Goal: Transaction & Acquisition: Purchase product/service

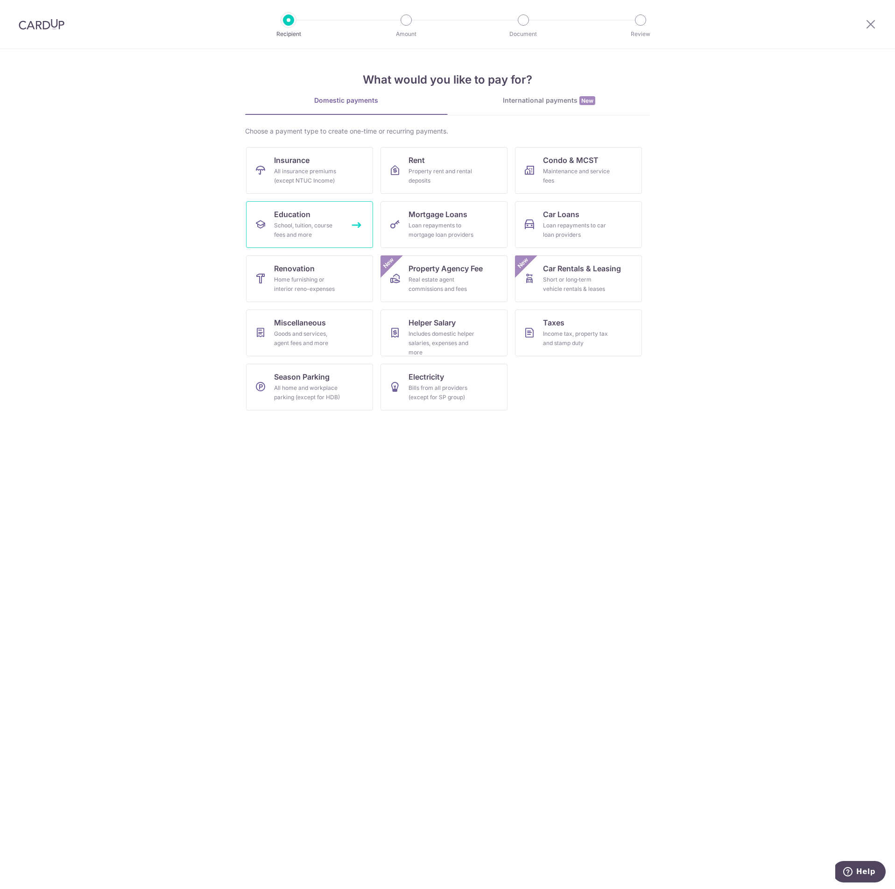
click at [345, 229] on link "Education School, tuition, course fees and more" at bounding box center [309, 224] width 127 height 47
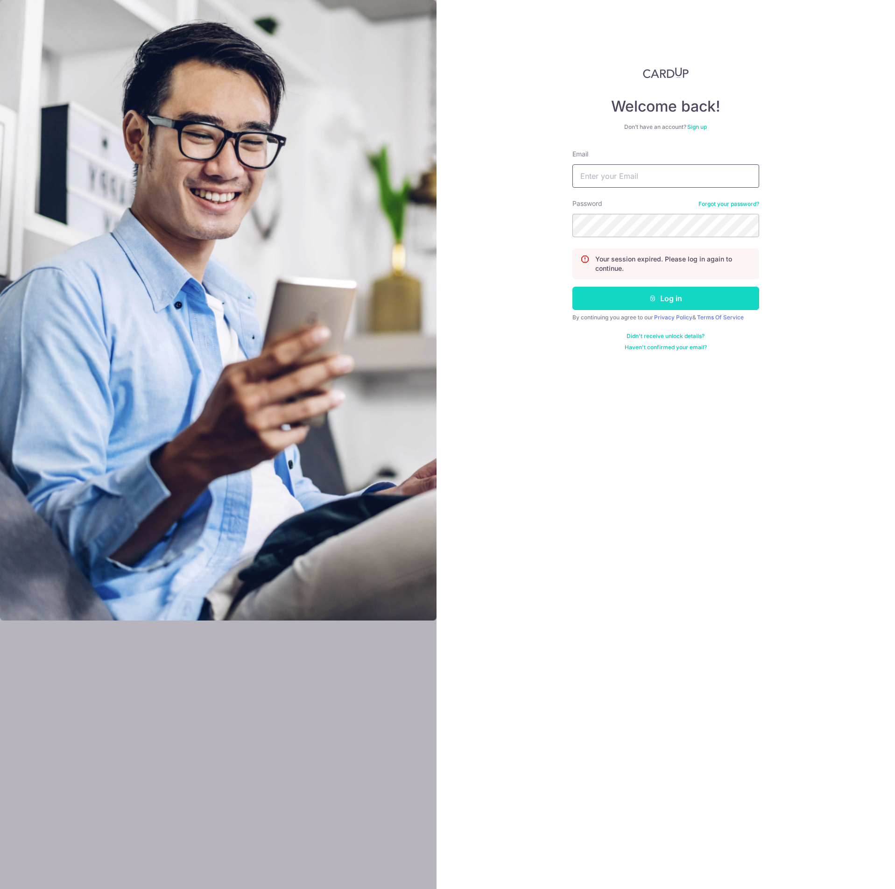
type input "chuaweiteck@hotmail.com"
click at [627, 300] on button "Log in" at bounding box center [665, 298] width 187 height 23
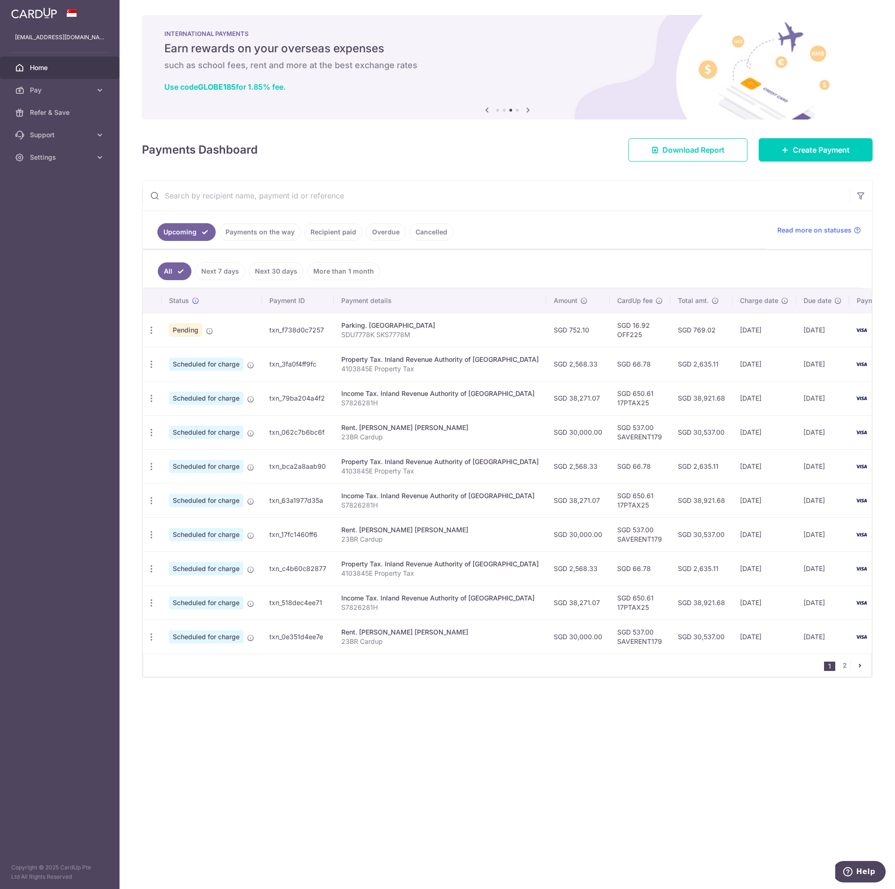
click at [217, 273] on link "Next 7 days" at bounding box center [220, 271] width 50 height 18
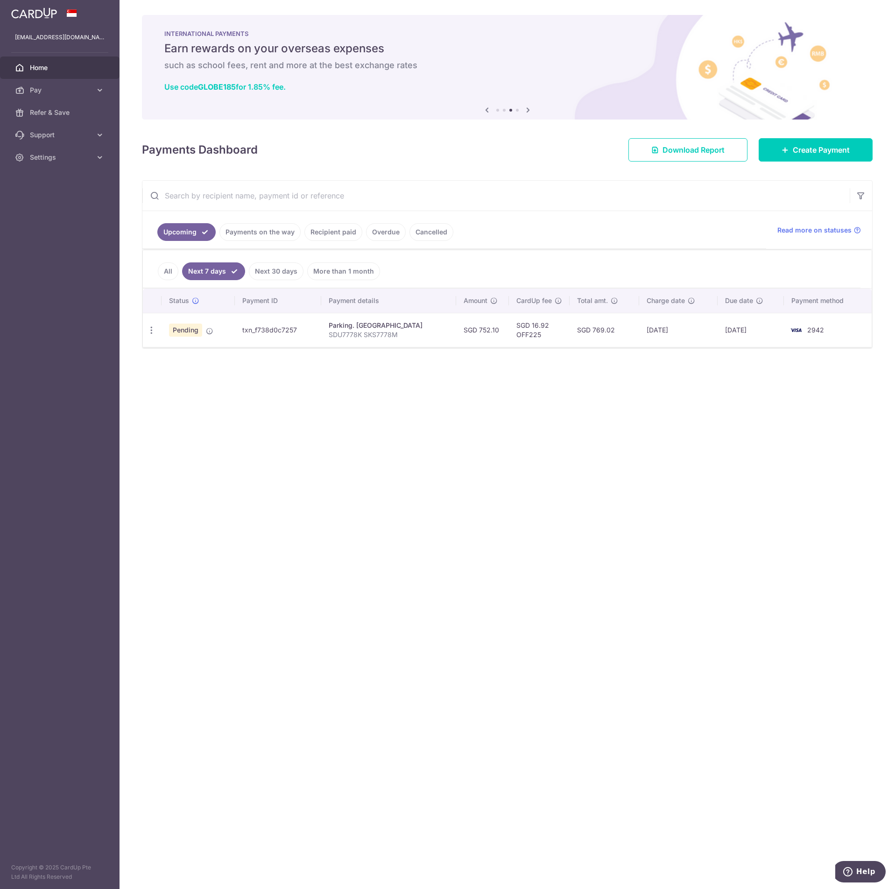
click at [169, 274] on link "All" at bounding box center [168, 271] width 21 height 18
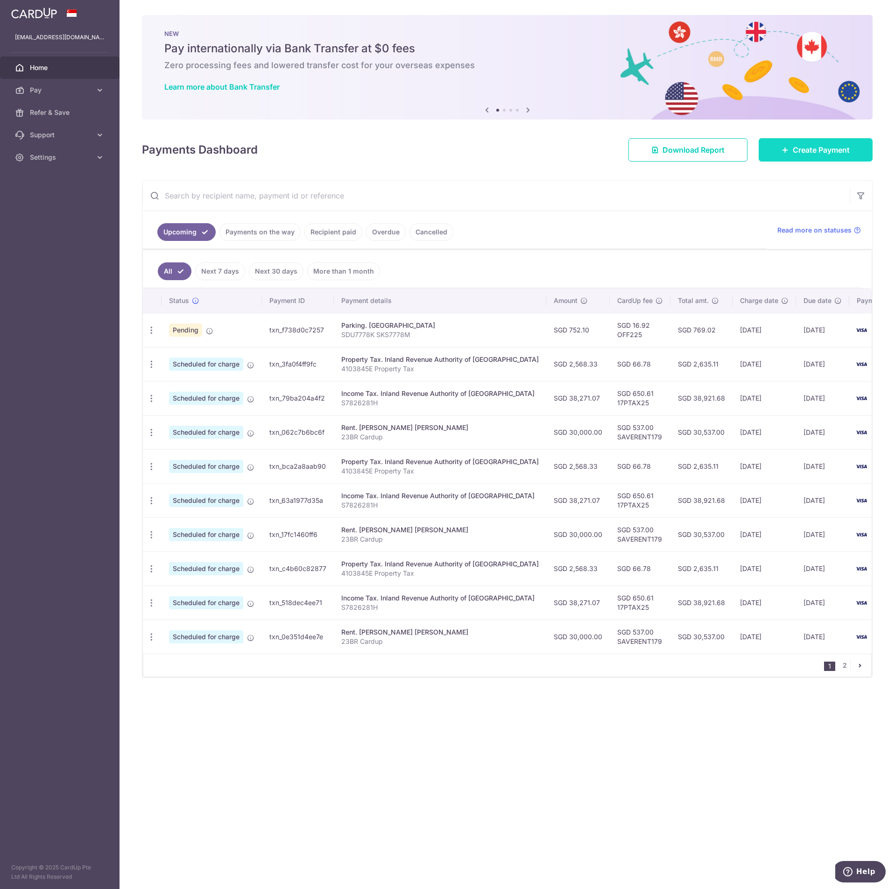
click at [830, 153] on span "Create Payment" at bounding box center [821, 149] width 57 height 11
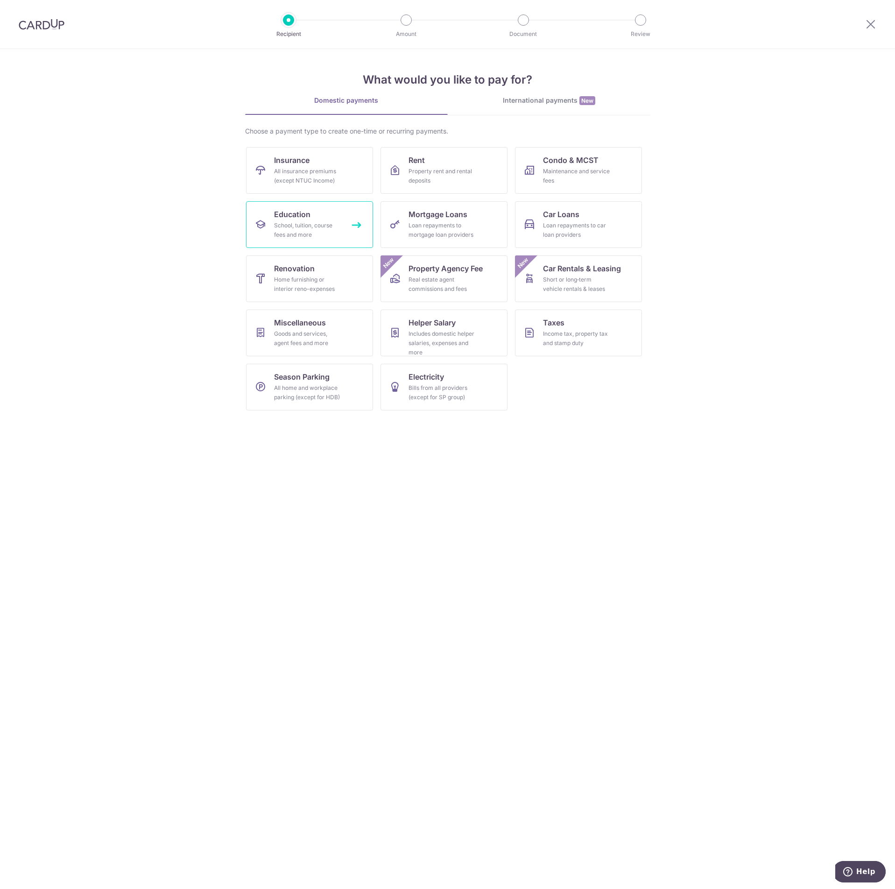
click at [339, 233] on div "School, tuition, course fees and more" at bounding box center [307, 230] width 67 height 19
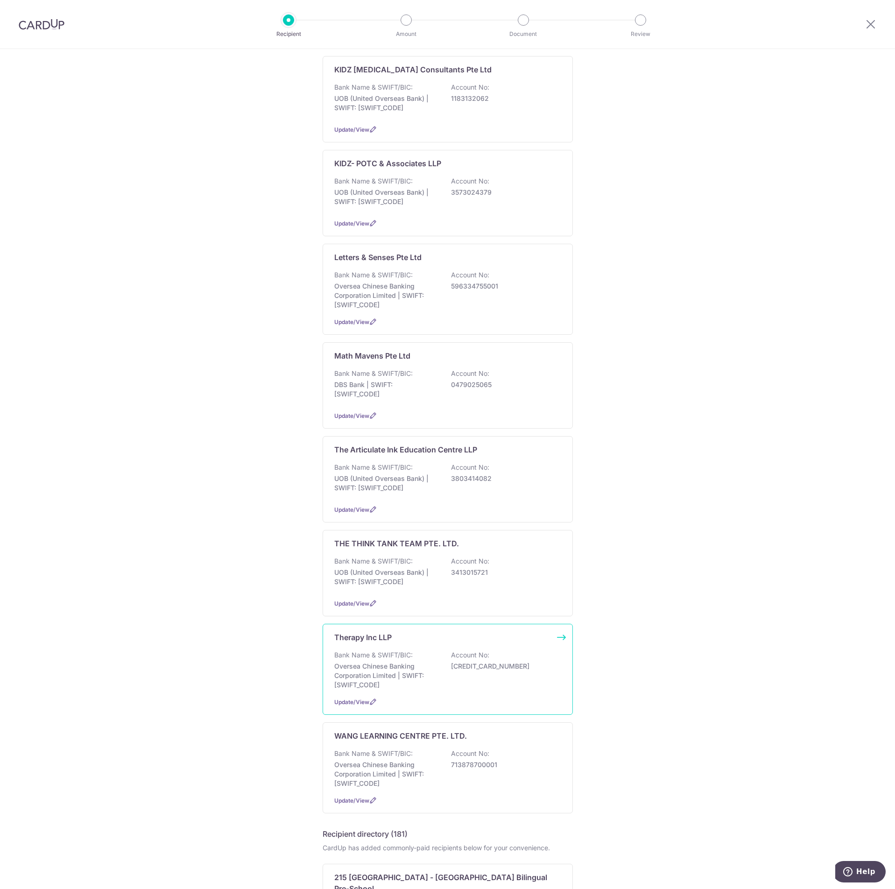
scroll to position [420, 0]
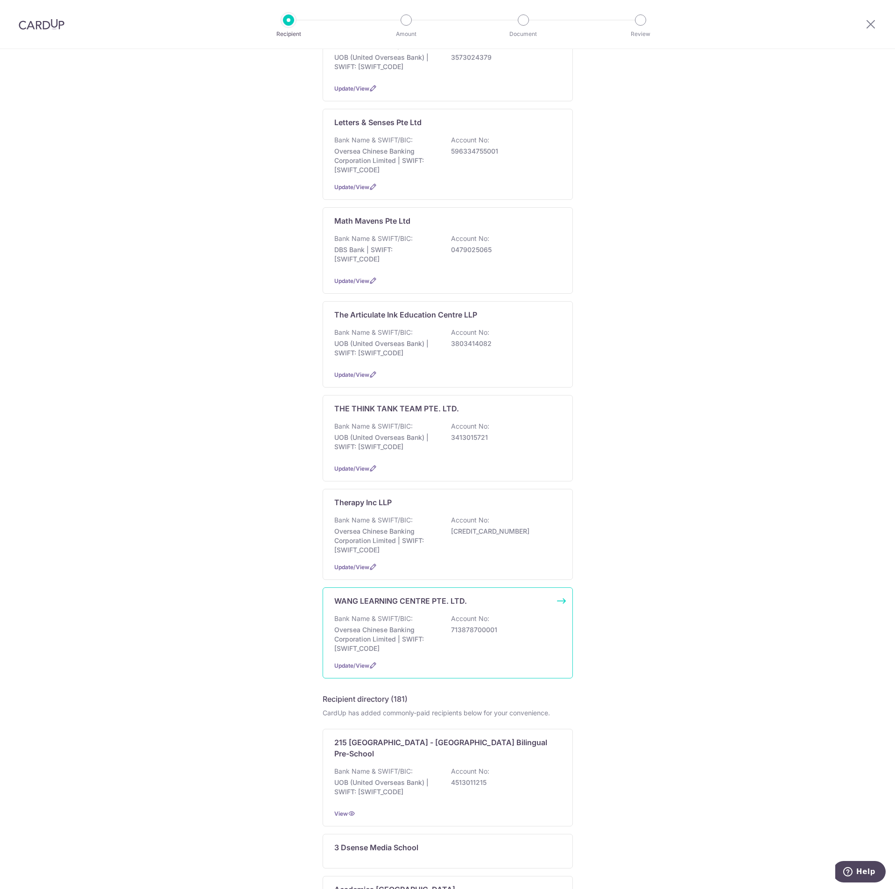
click at [392, 622] on p "Bank Name & SWIFT/BIC:" at bounding box center [373, 618] width 78 height 9
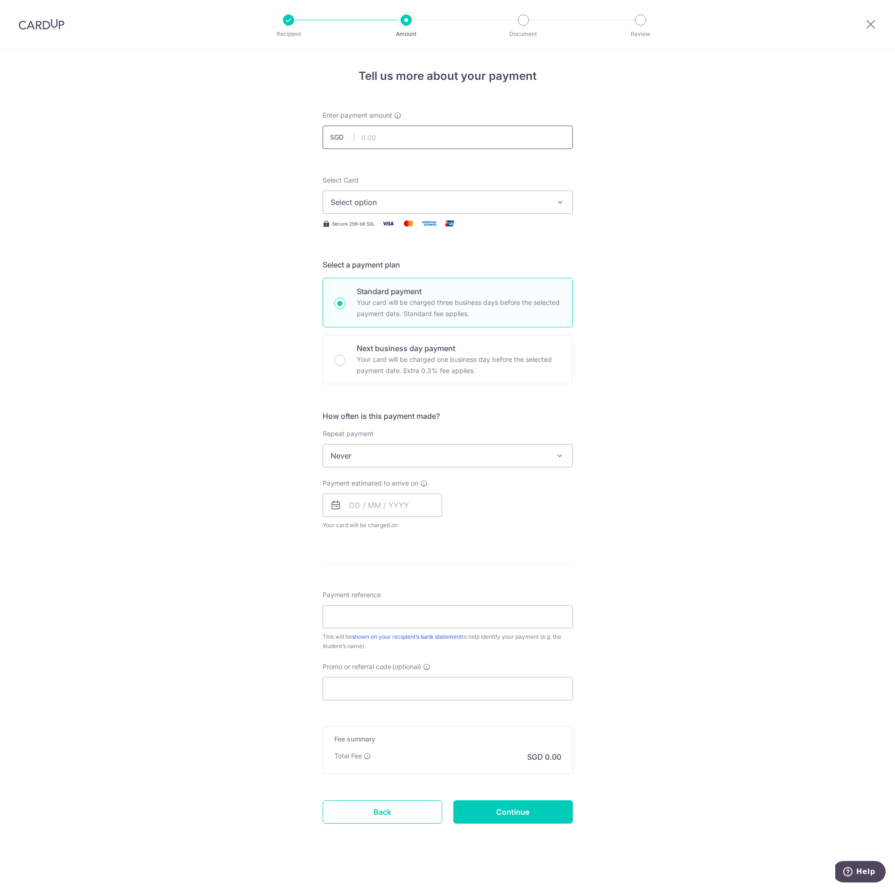
click at [444, 141] on input "text" at bounding box center [448, 137] width 250 height 23
click at [387, 134] on input "771" at bounding box center [448, 137] width 250 height 23
type input "771.00"
click at [380, 205] on span "Select option" at bounding box center [440, 202] width 218 height 11
click at [379, 294] on span "**** 2942" at bounding box center [371, 291] width 36 height 11
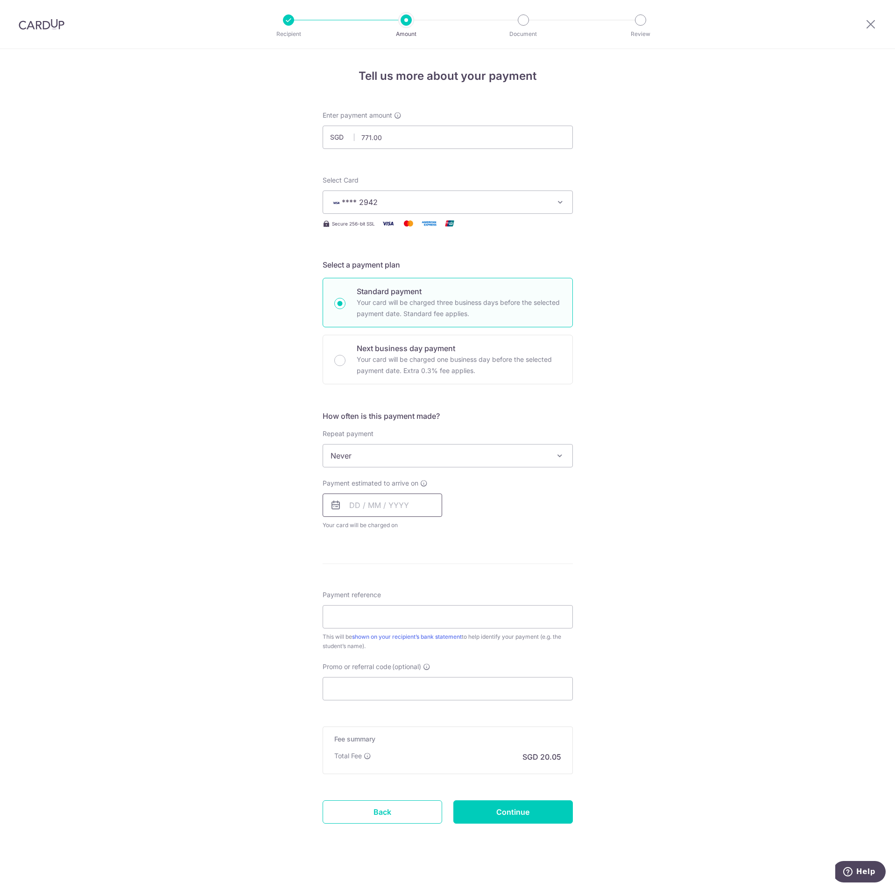
click at [401, 503] on input "text" at bounding box center [383, 504] width 120 height 23
click at [357, 608] on link "15" at bounding box center [360, 608] width 15 height 15
type input "15/09/2025"
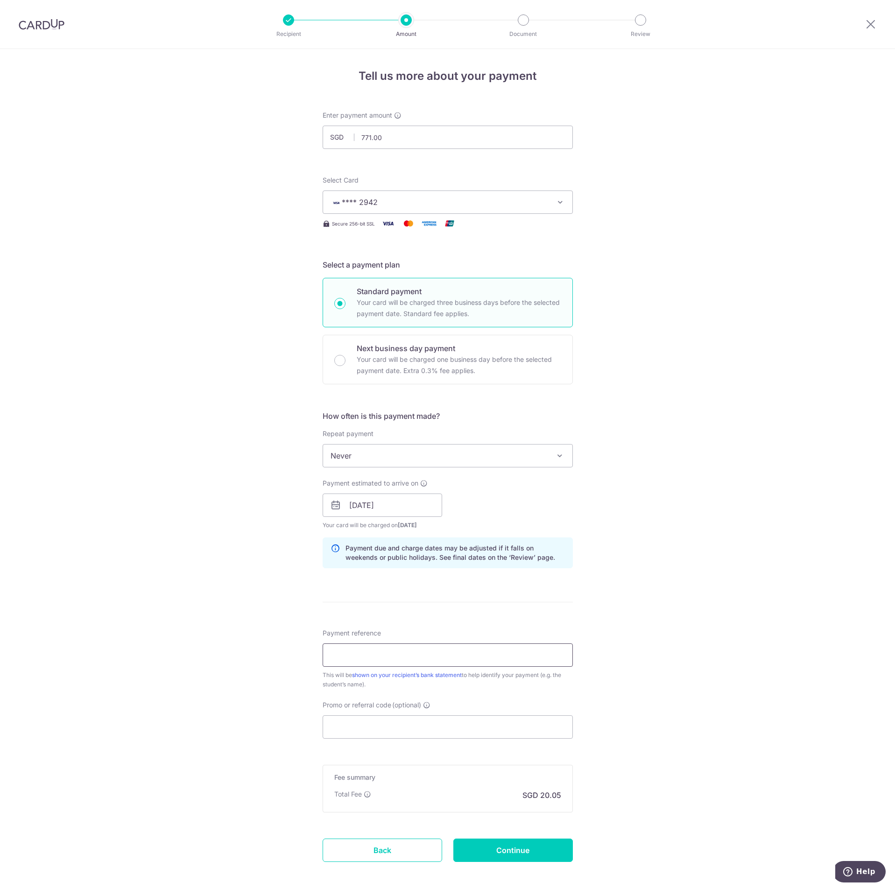
click at [406, 658] on input "Payment reference" at bounding box center [448, 654] width 250 height 23
click at [389, 655] on input "Payment reference" at bounding box center [448, 654] width 250 height 23
paste input "IV-BTB-25/274781"
click at [366, 655] on input "IV-BTB-25/274781" at bounding box center [448, 654] width 250 height 23
type input "IV-BTB-25-274781"
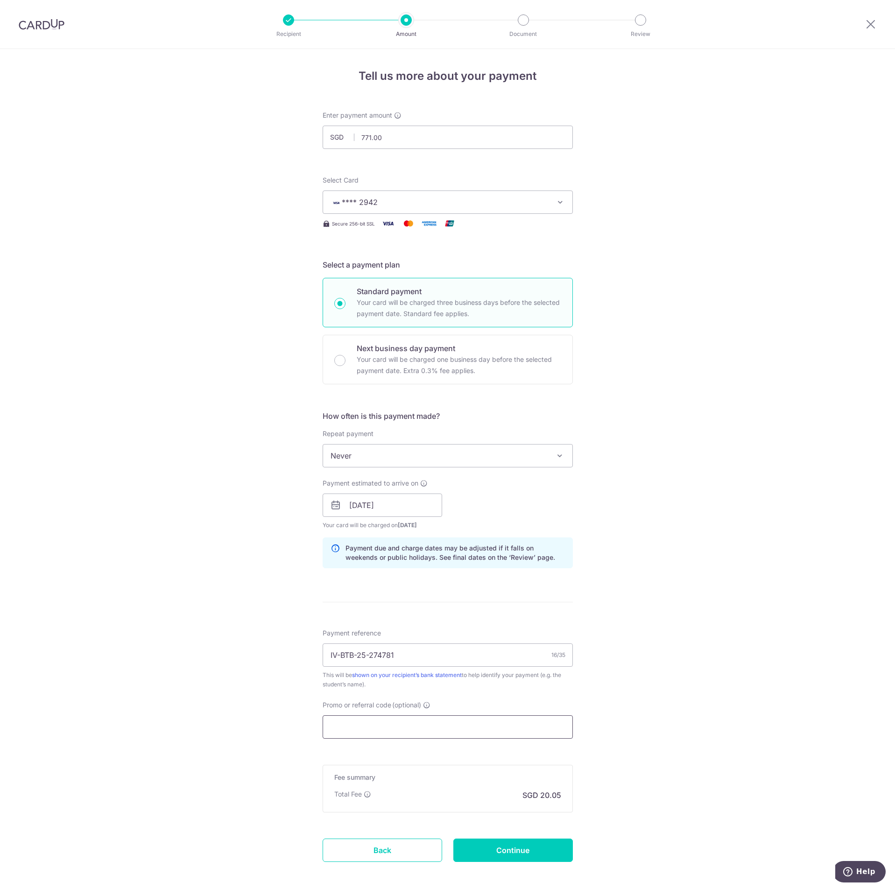
click at [522, 729] on input "Promo or referral code (optional)" at bounding box center [448, 726] width 250 height 23
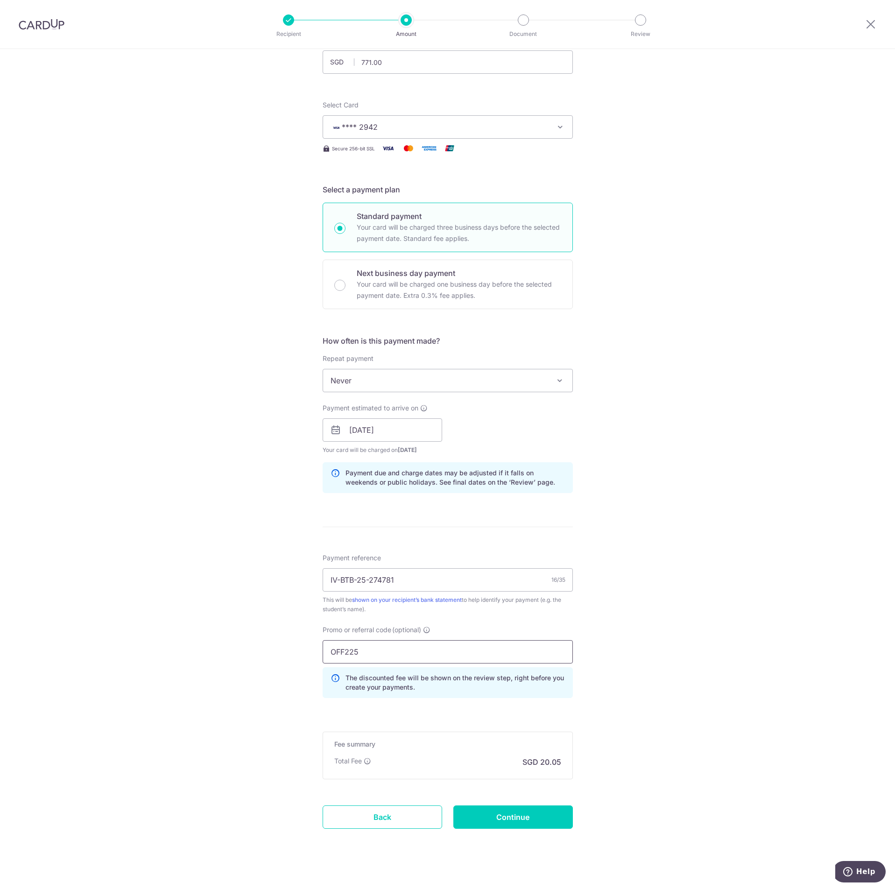
scroll to position [85, 0]
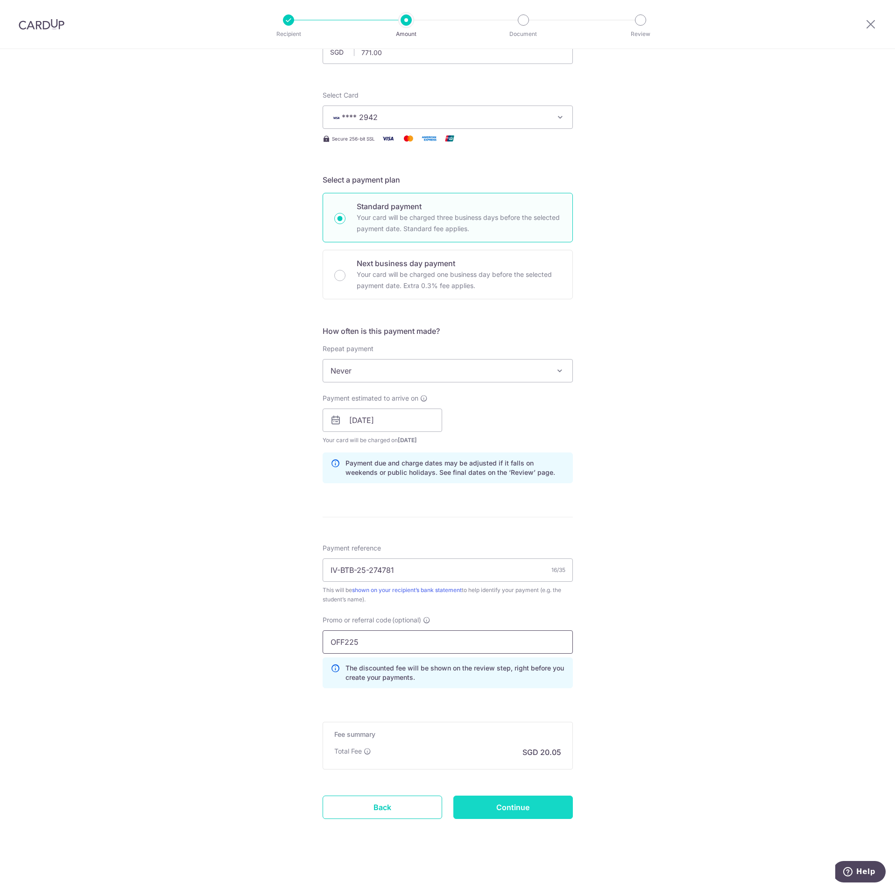
type input "OFF225"
click at [557, 804] on input "Continue" at bounding box center [513, 806] width 120 height 23
type input "Create Schedule"
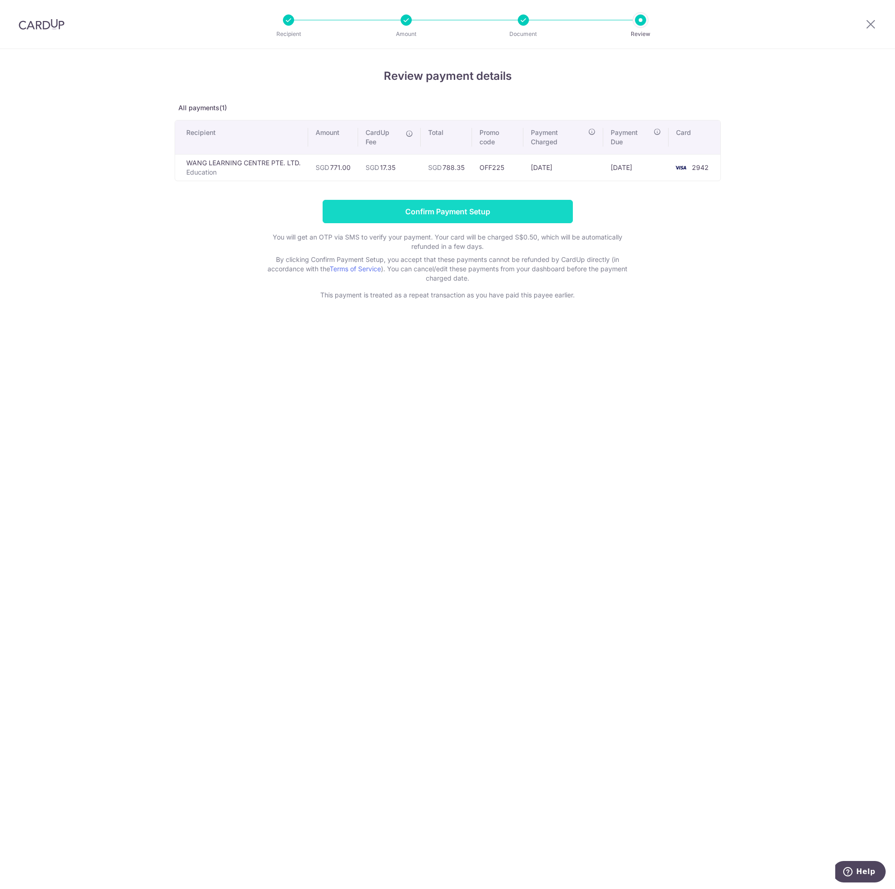
click at [426, 218] on input "Confirm Payment Setup" at bounding box center [448, 211] width 250 height 23
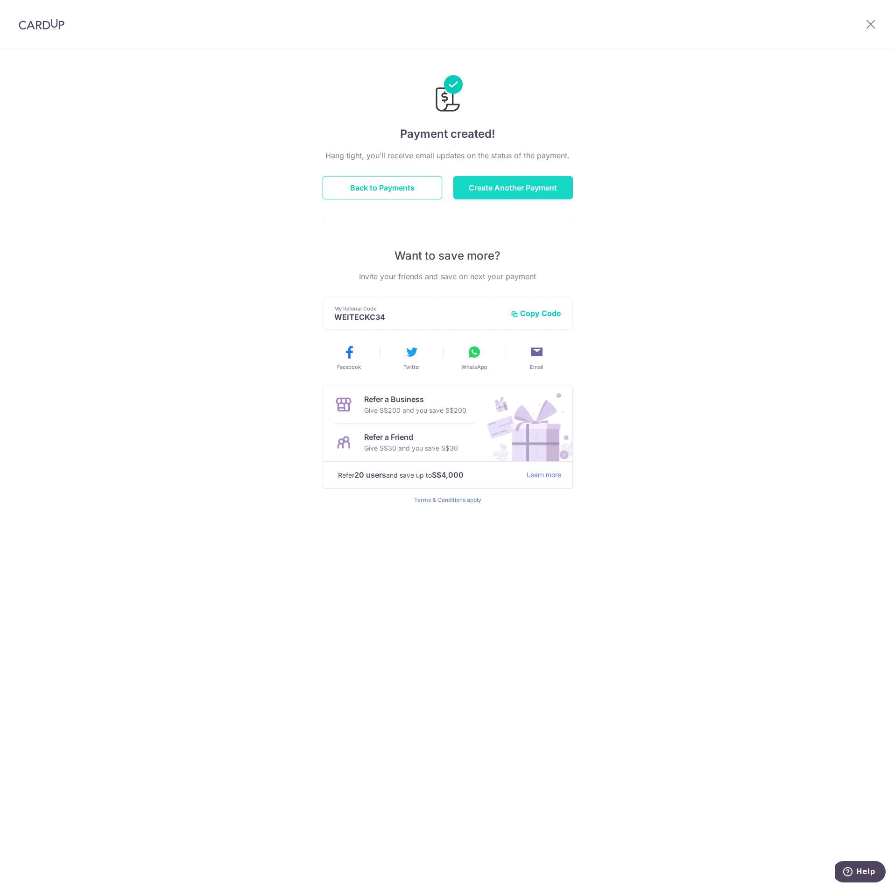
click at [551, 189] on button "Create Another Payment" at bounding box center [513, 187] width 120 height 23
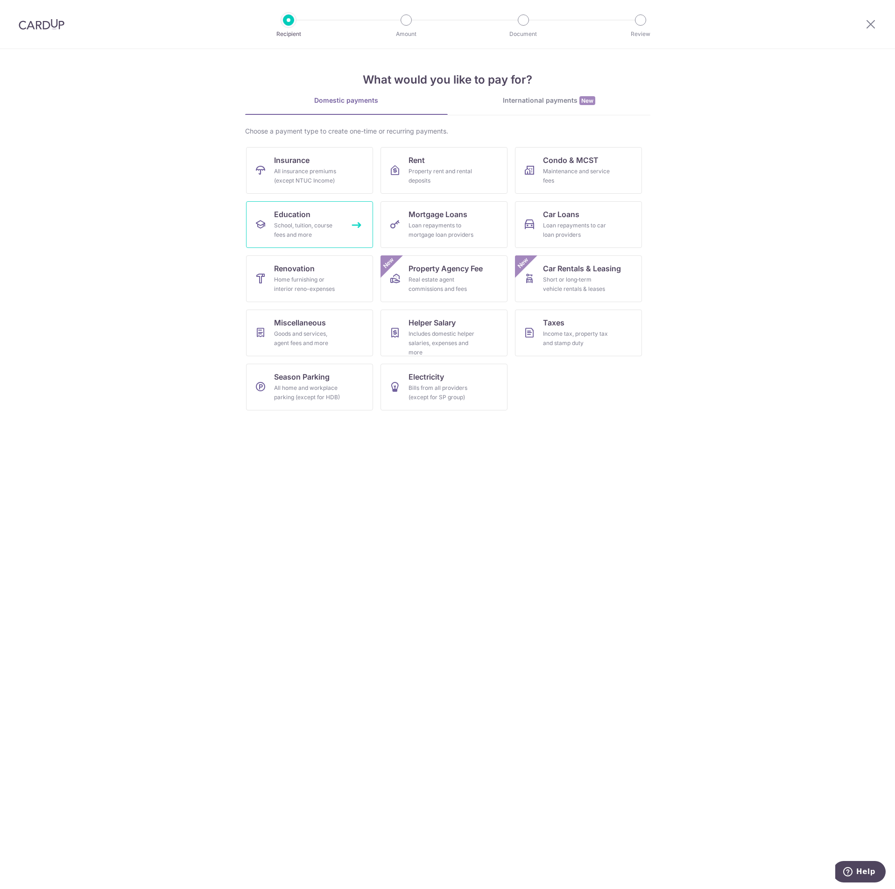
click at [313, 222] on div "School, tuition, course fees and more" at bounding box center [307, 230] width 67 height 19
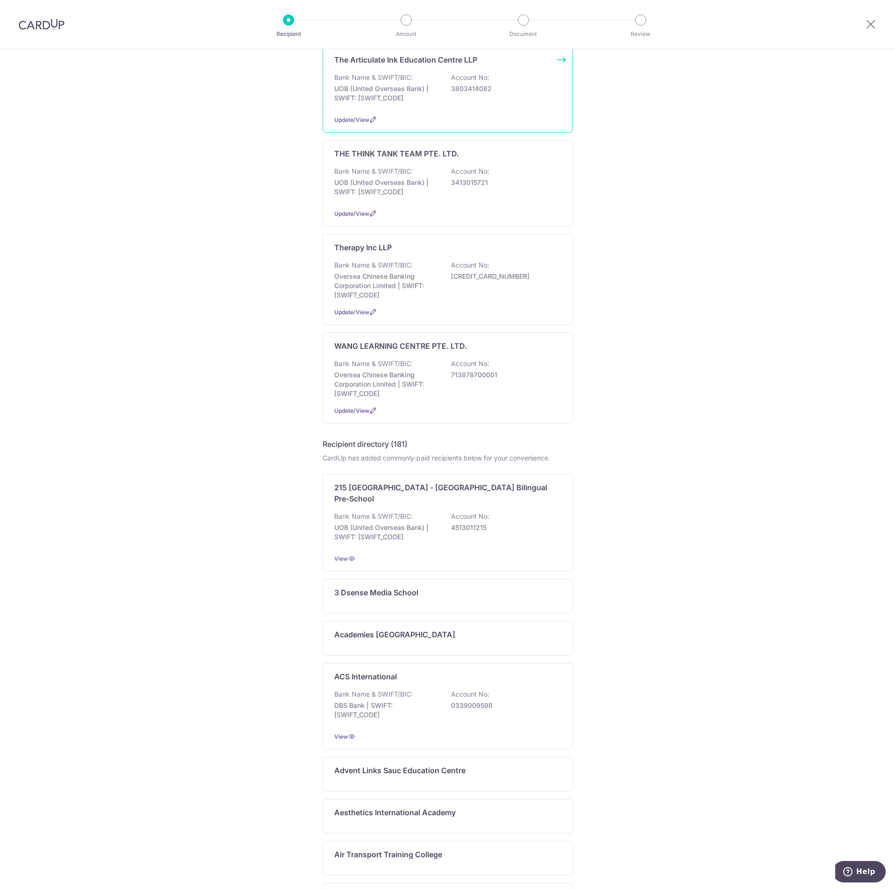
scroll to position [700, 0]
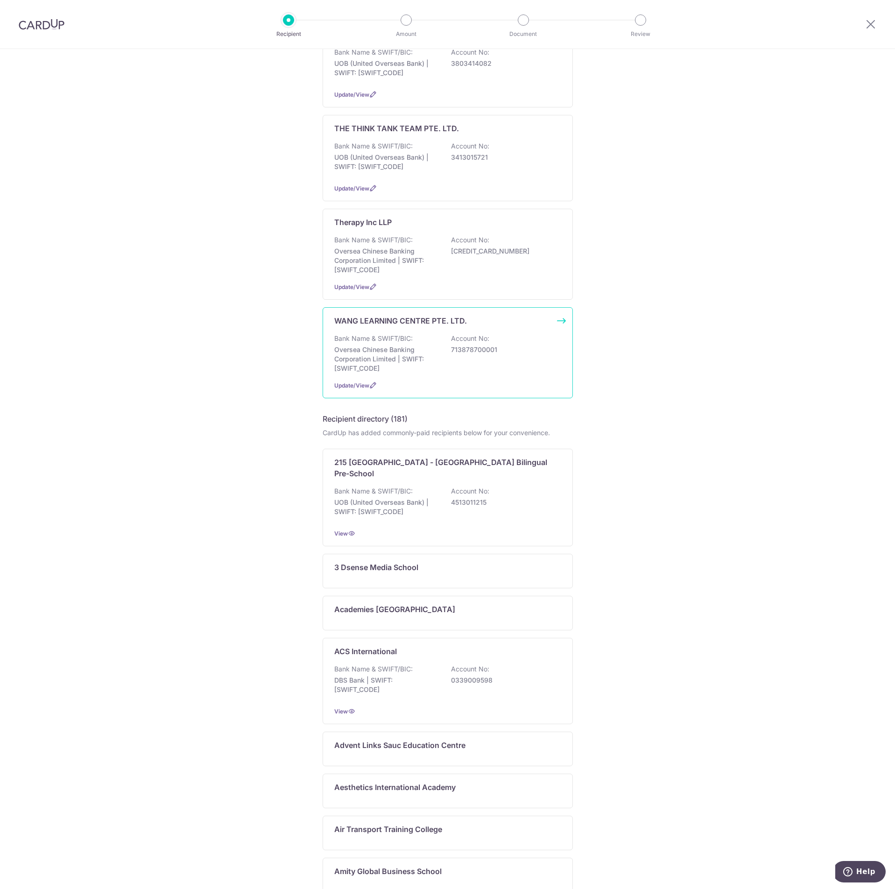
click at [406, 358] on p "Oversea Chinese Banking Corporation Limited | SWIFT: OCBCSGSGXXX" at bounding box center [386, 359] width 105 height 28
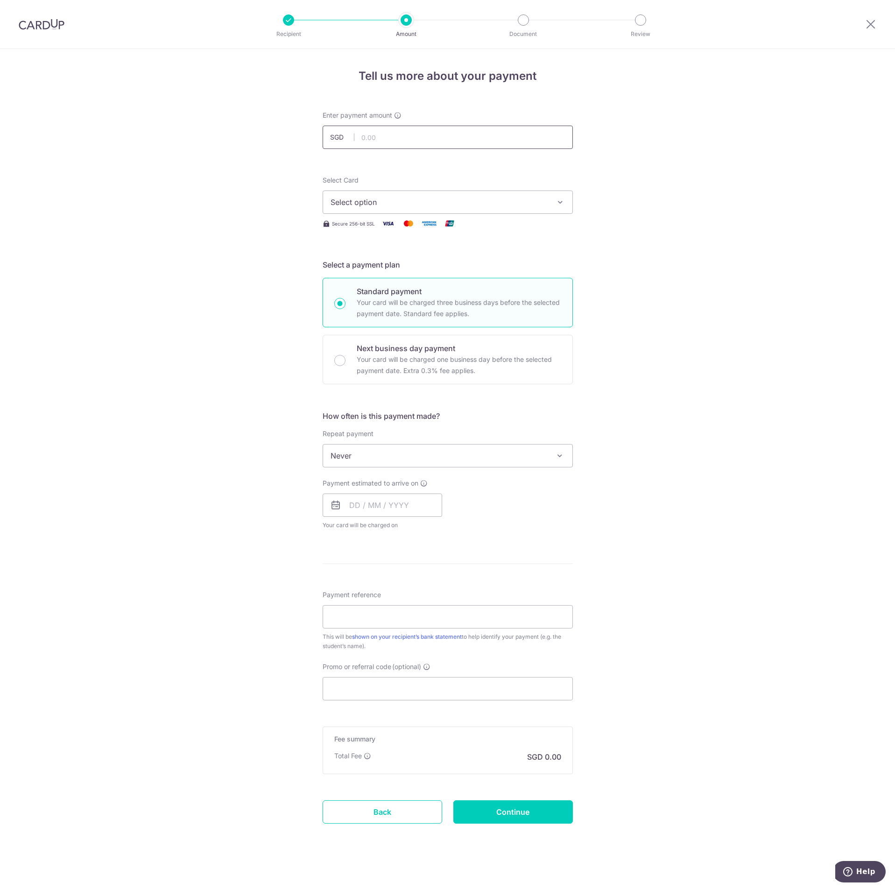
click at [412, 134] on input "text" at bounding box center [448, 137] width 250 height 23
type input "1,034.00"
click at [704, 186] on div "Tell us more about your payment Enter payment amount SGD 1,034.00 1034.00 Selec…" at bounding box center [447, 471] width 895 height 845
click at [457, 191] on button "Select option" at bounding box center [448, 201] width 250 height 23
click at [429, 289] on span "**** 2942" at bounding box center [448, 291] width 234 height 11
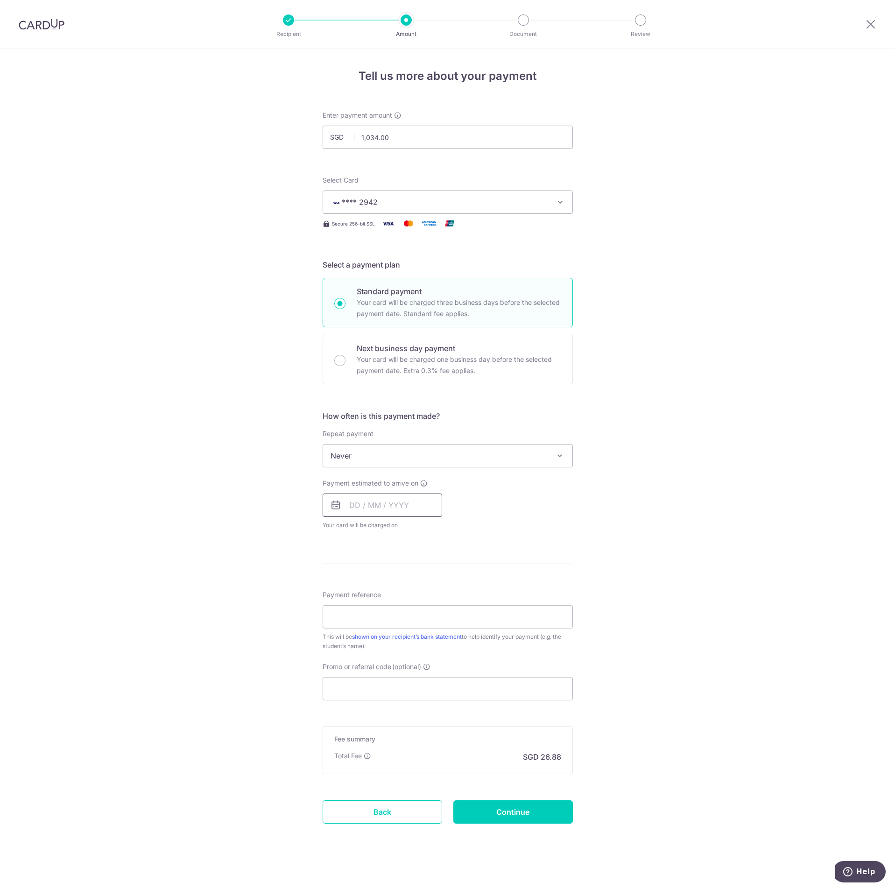
click at [394, 509] on input "text" at bounding box center [383, 504] width 120 height 23
click at [355, 610] on link "15" at bounding box center [360, 608] width 15 height 15
type input "15/09/2025"
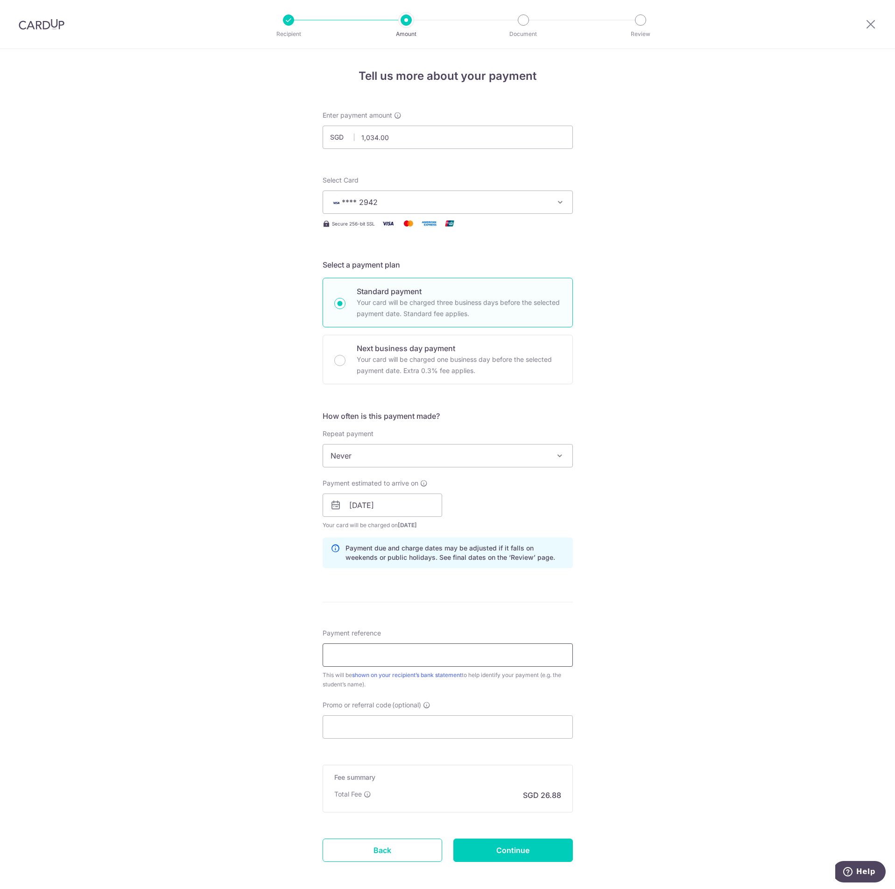
click at [444, 656] on input "Payment reference" at bounding box center [448, 654] width 250 height 23
click at [409, 657] on input "Payment reference" at bounding box center [448, 654] width 250 height 23
paste input "IV-BTB-25/276966"
click at [366, 653] on input "IV-BTB-25/276966" at bounding box center [448, 654] width 250 height 23
type input "IV-BTB-25-276966"
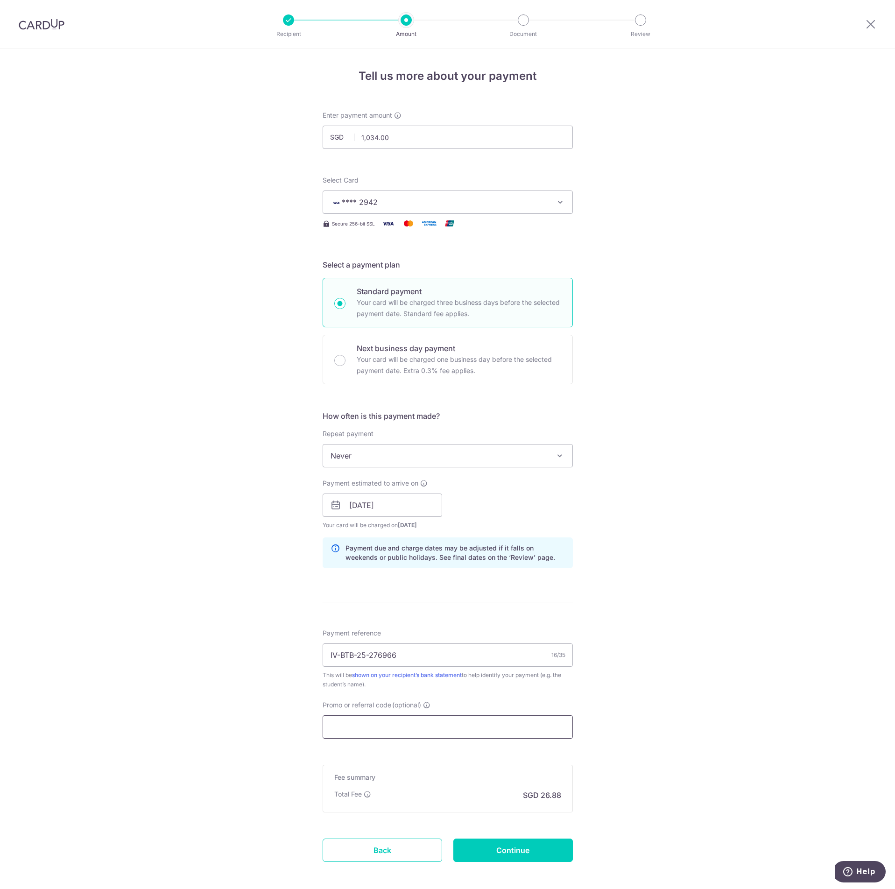
click at [553, 726] on input "Promo or referral code (optional)" at bounding box center [448, 726] width 250 height 23
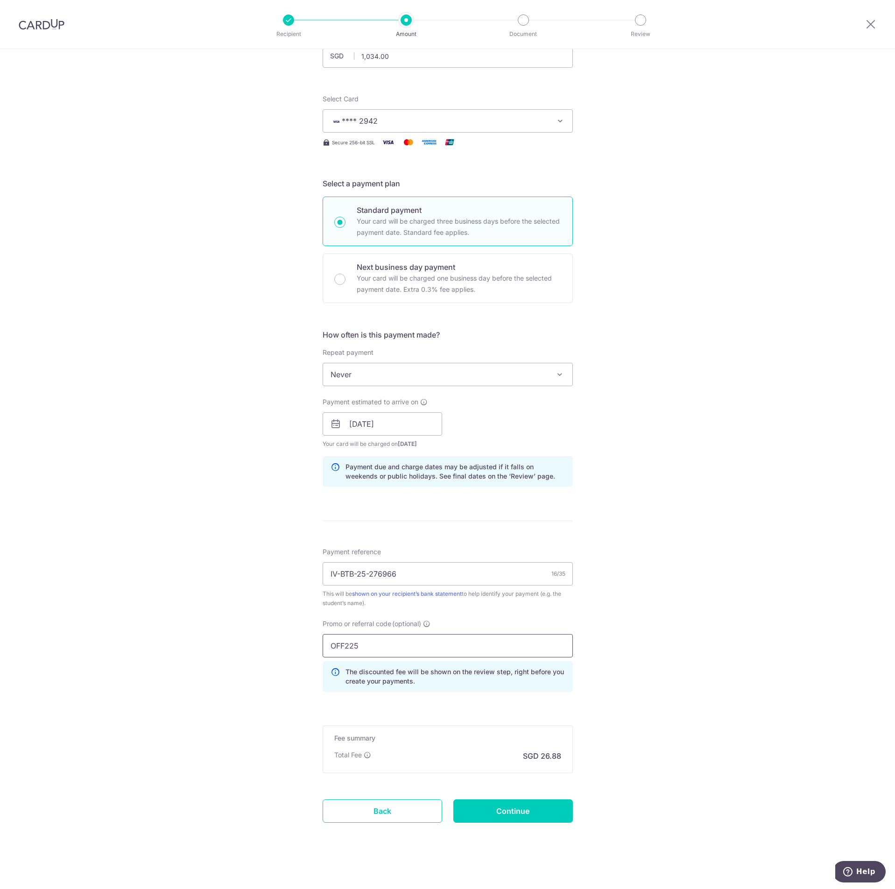
scroll to position [85, 0]
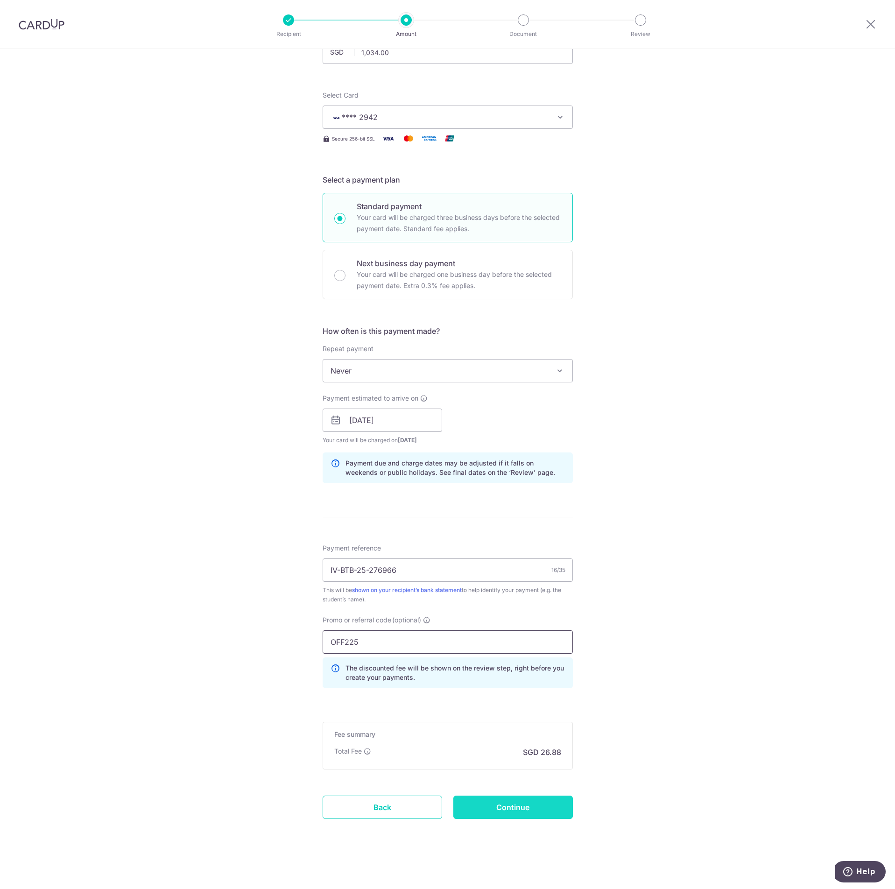
type input "OFF225"
click at [549, 809] on input "Continue" at bounding box center [513, 806] width 120 height 23
type input "Create Schedule"
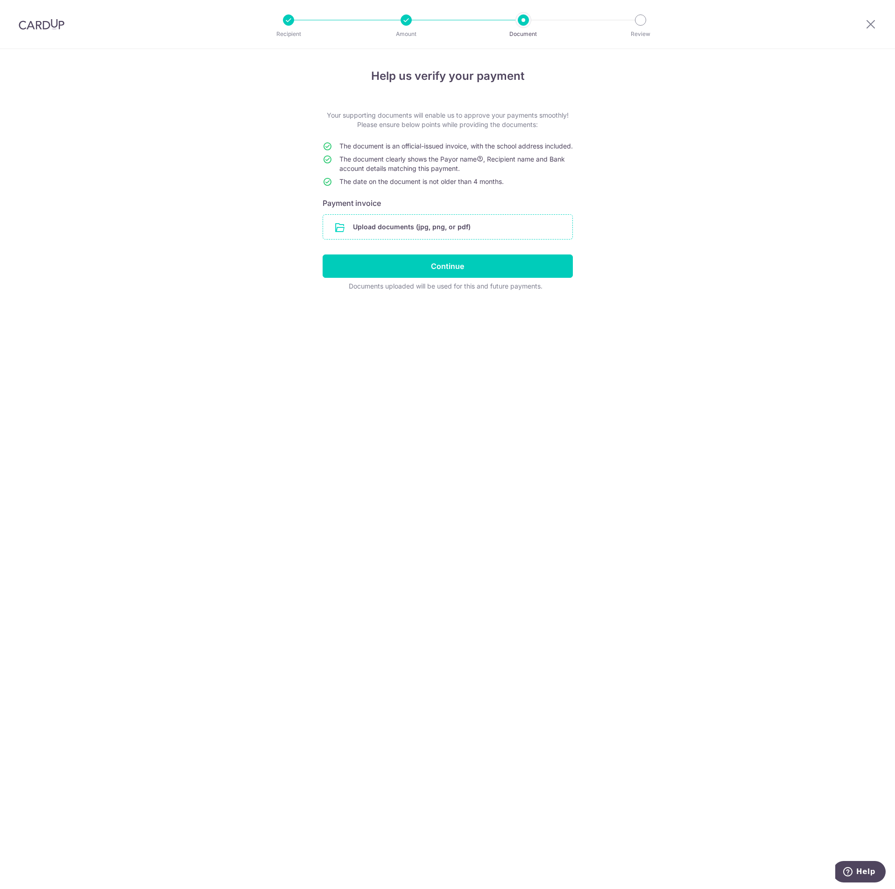
click at [362, 233] on input "file" at bounding box center [447, 227] width 249 height 24
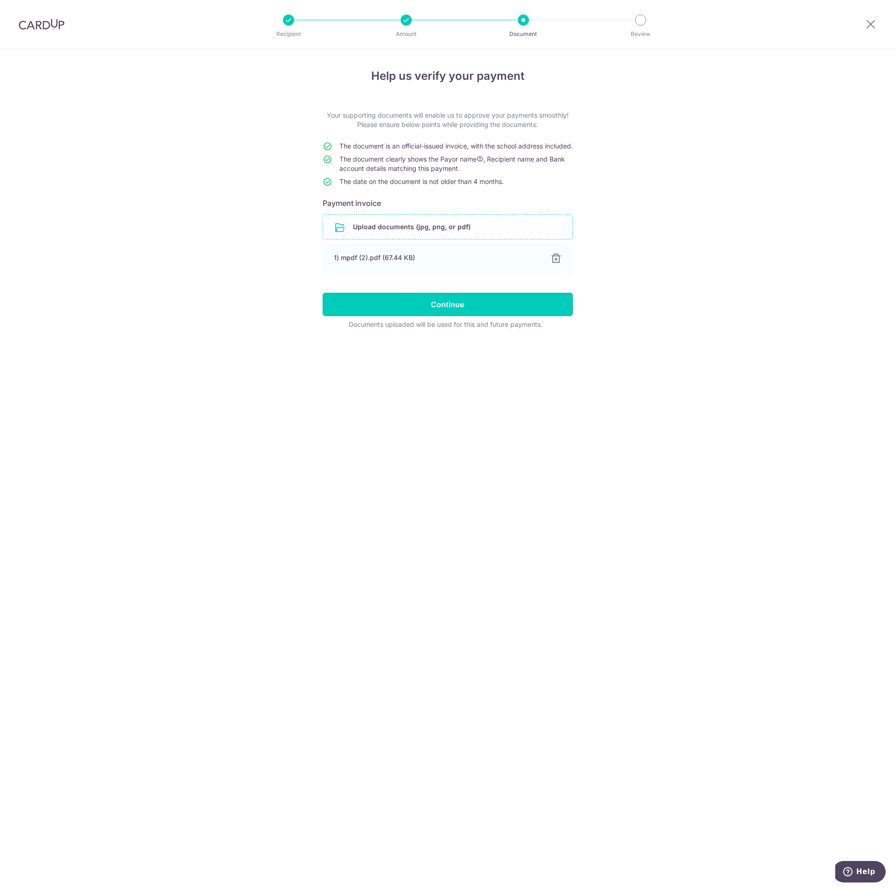
click at [489, 316] on input "Continue" at bounding box center [448, 304] width 250 height 23
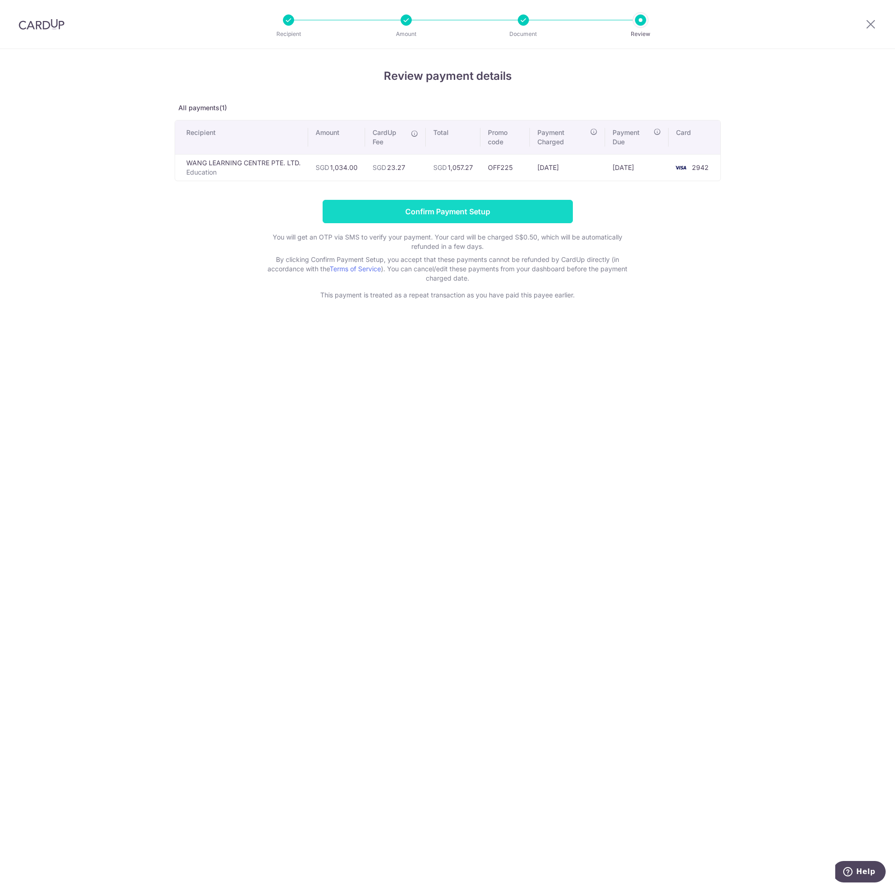
click at [488, 210] on input "Confirm Payment Setup" at bounding box center [448, 211] width 250 height 23
